Goal: Transaction & Acquisition: Purchase product/service

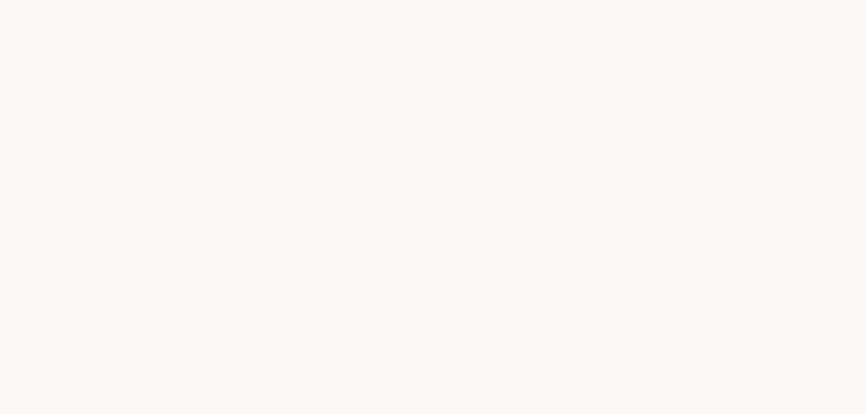
select select "FR"
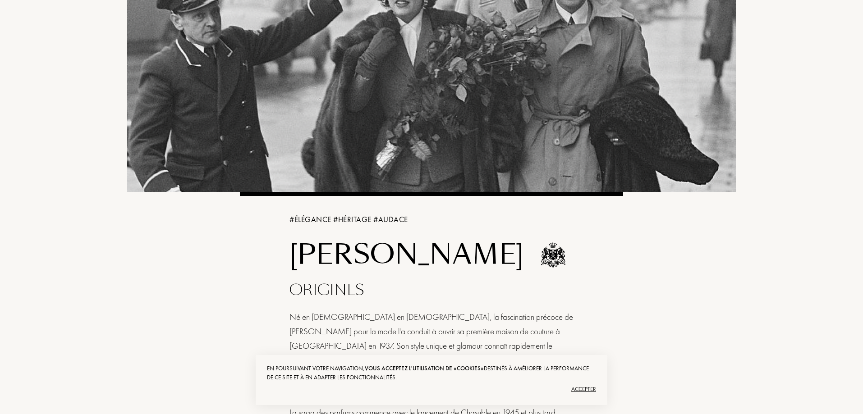
scroll to position [225, 0]
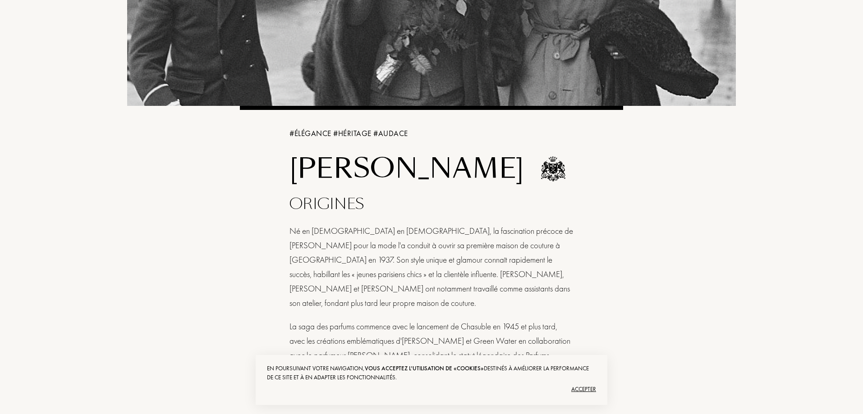
click at [578, 390] on div "Accepter" at bounding box center [431, 389] width 329 height 14
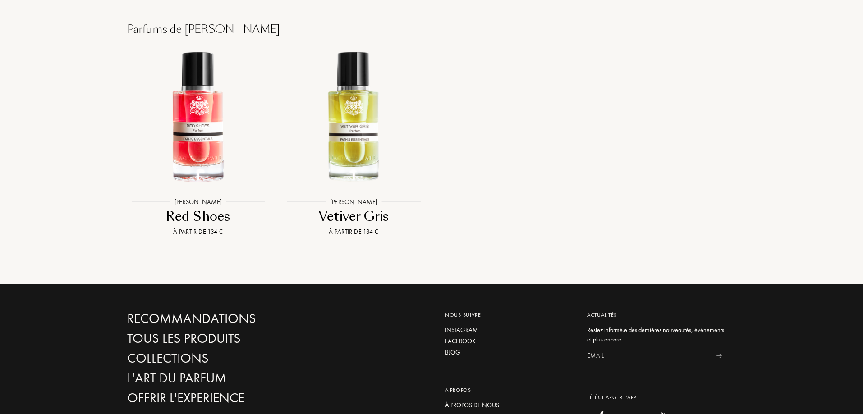
scroll to position [947, 0]
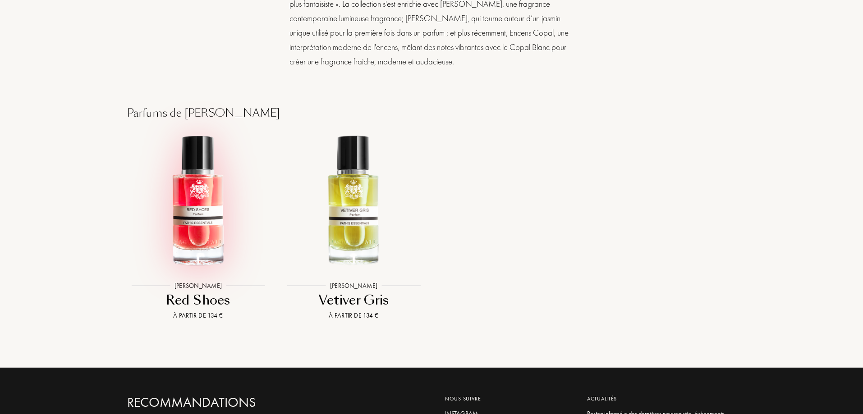
click at [206, 207] on img at bounding box center [198, 201] width 140 height 140
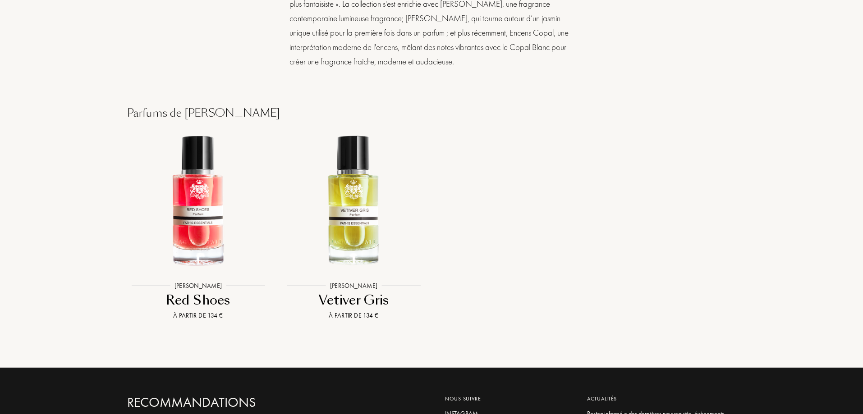
click at [352, 292] on div "Vetiver Gris" at bounding box center [354, 301] width 148 height 18
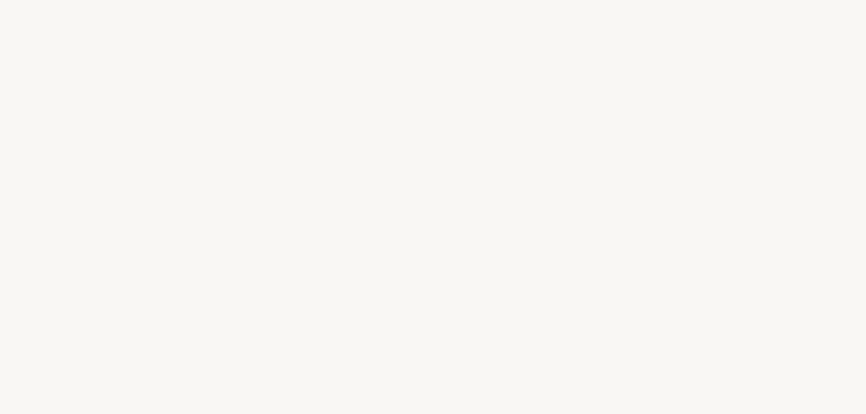
select select "FR"
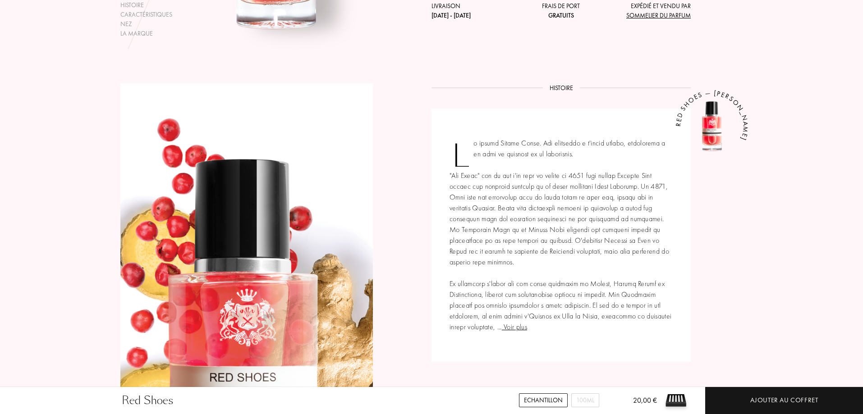
scroll to position [316, 0]
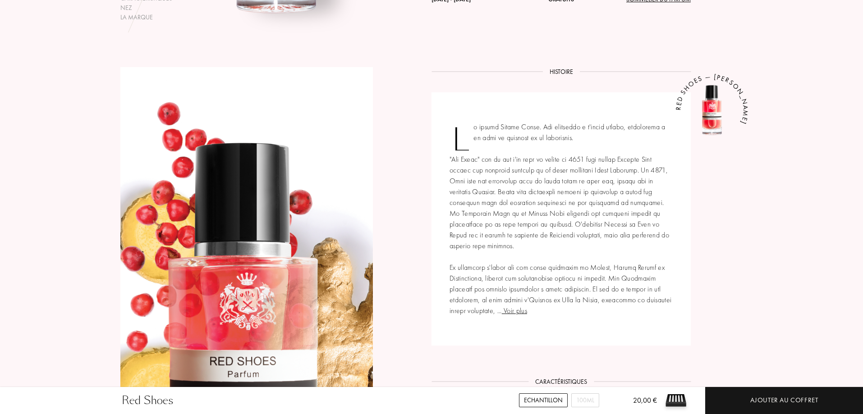
click at [517, 312] on span "Voir plus" at bounding box center [514, 310] width 25 height 9
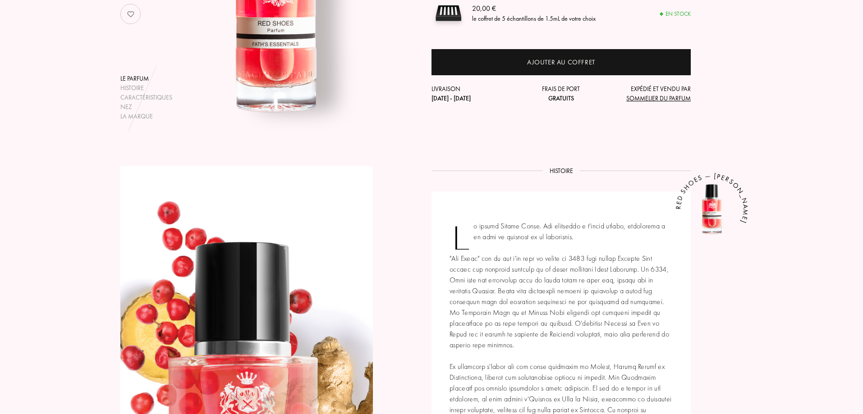
scroll to position [0, 0]
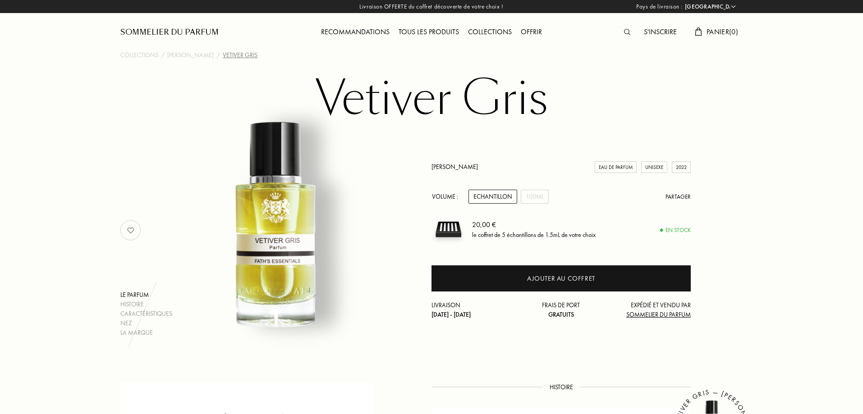
select select "FR"
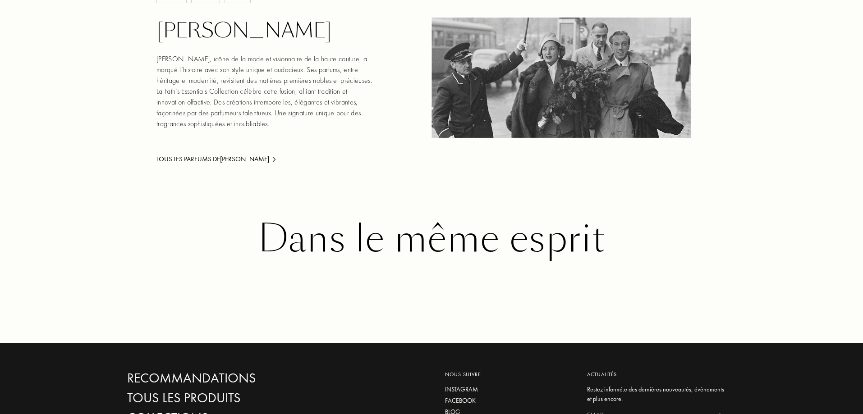
scroll to position [1037, 0]
